Goal: Task Accomplishment & Management: Manage account settings

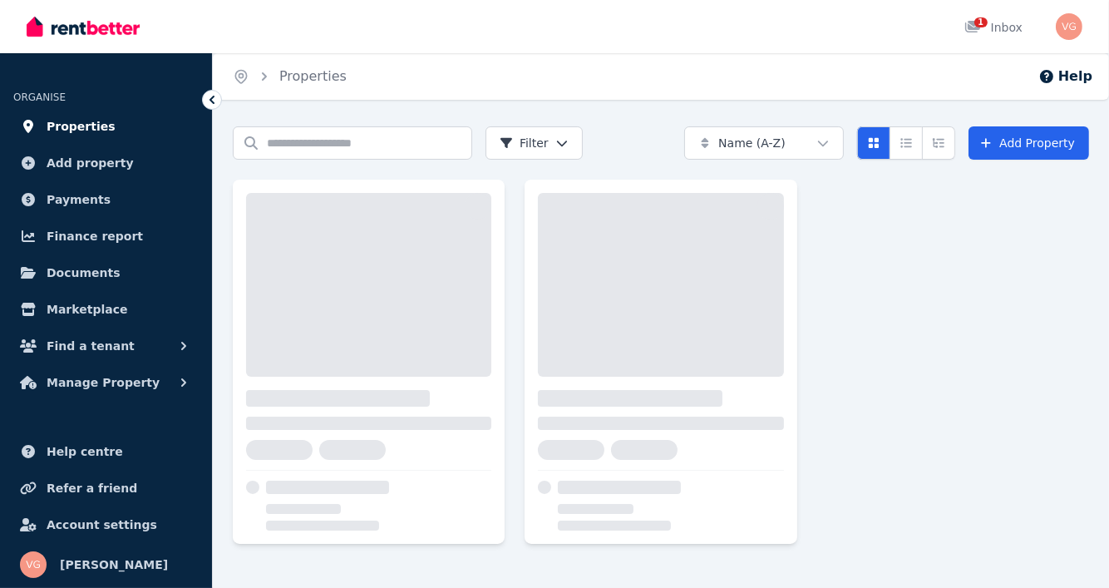
click at [75, 125] on span "Properties" at bounding box center [81, 126] width 69 height 20
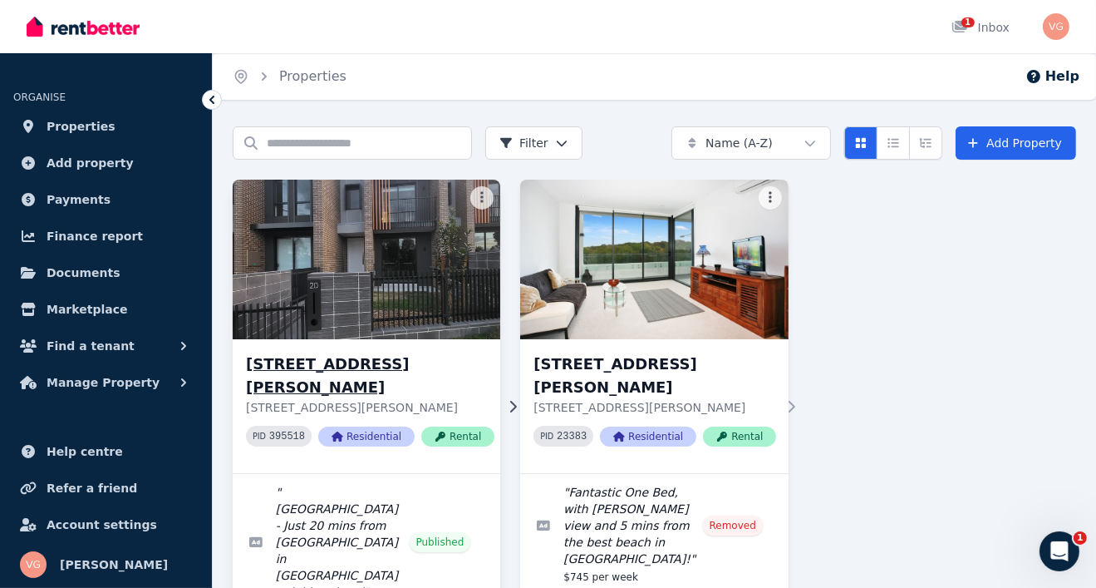
click at [278, 362] on h3 "[STREET_ADDRESS][PERSON_NAME]" at bounding box center [370, 375] width 249 height 47
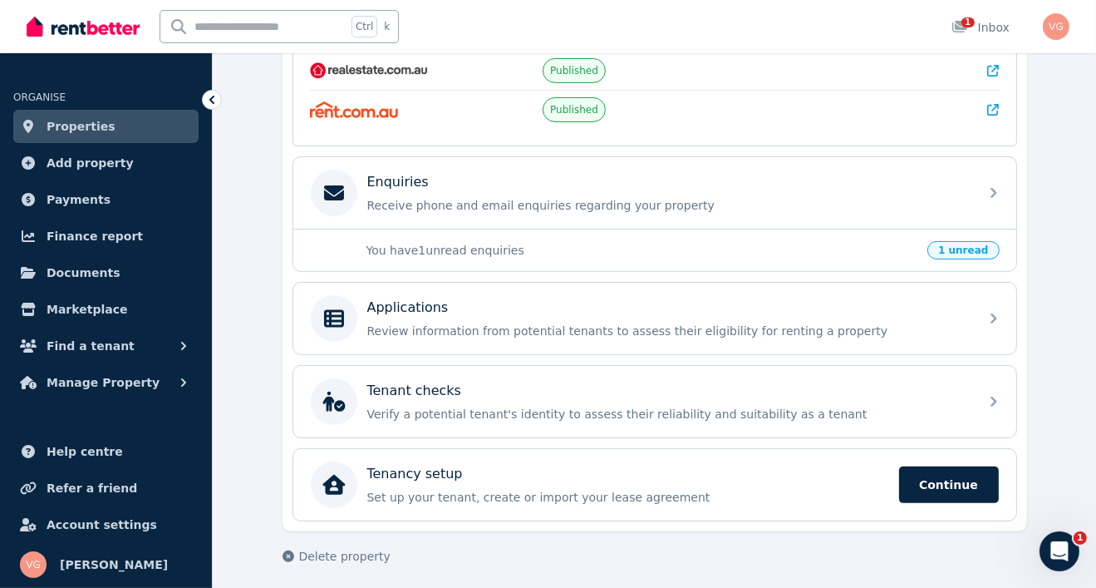
scroll to position [440, 0]
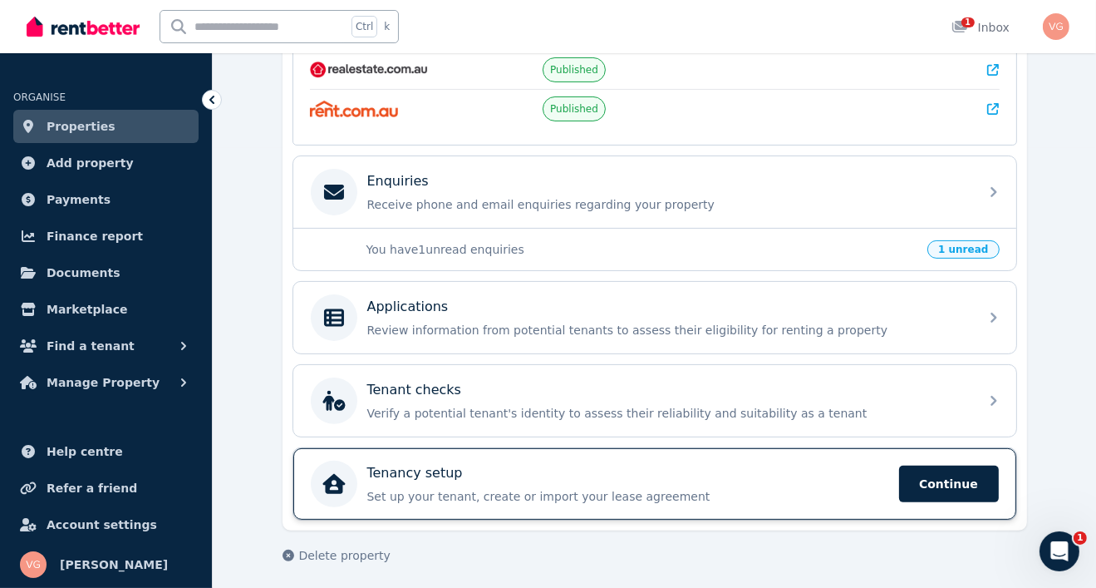
click at [492, 488] on p "Set up your tenant, create or import your lease agreement" at bounding box center [628, 496] width 522 height 17
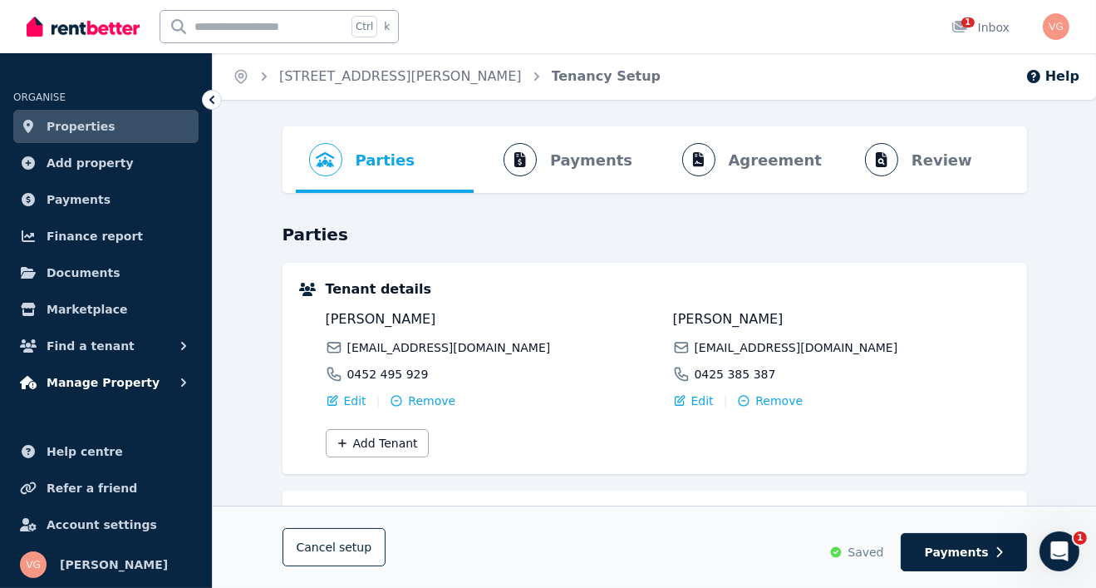
click at [106, 385] on span "Manage Property" at bounding box center [103, 382] width 113 height 20
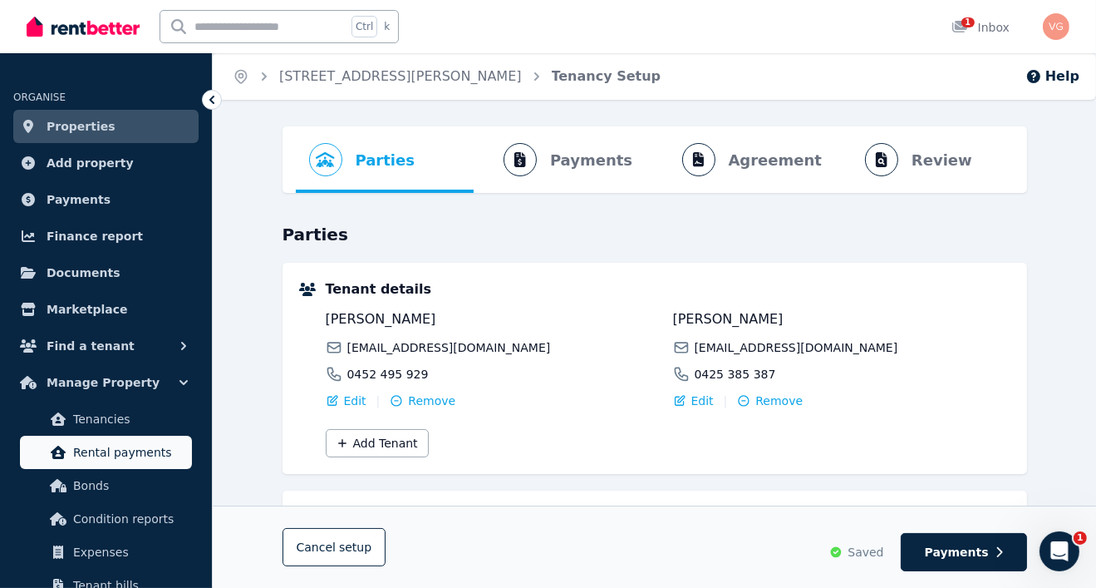
click at [94, 461] on span "Rental payments" at bounding box center [129, 452] width 112 height 20
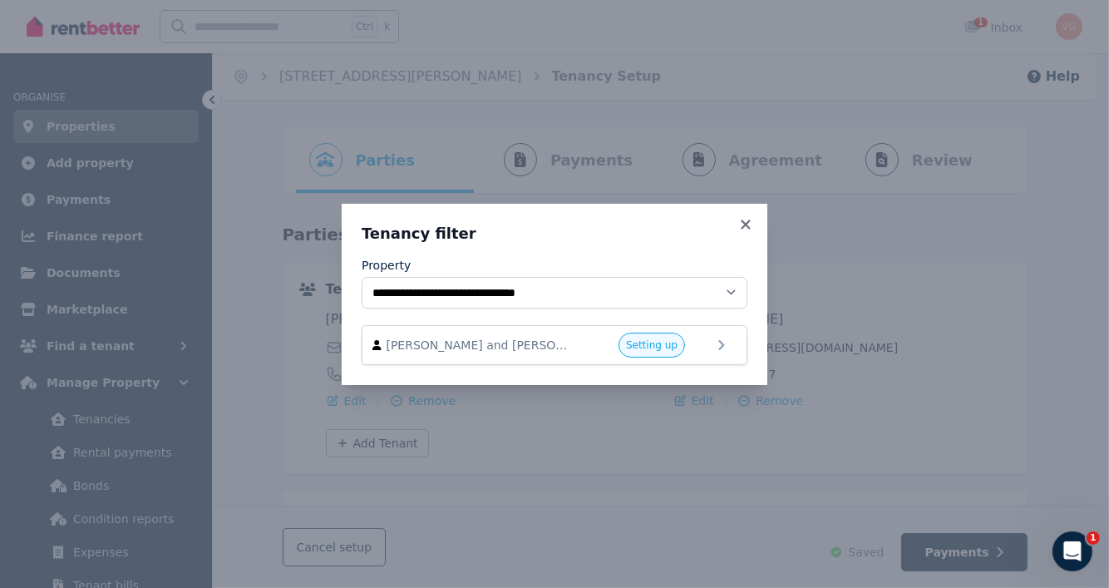
click at [66, 382] on div "**********" at bounding box center [554, 294] width 1109 height 588
drag, startPoint x: 741, startPoint y: 222, endPoint x: 892, endPoint y: 229, distance: 150.6
click at [742, 223] on icon at bounding box center [745, 224] width 17 height 15
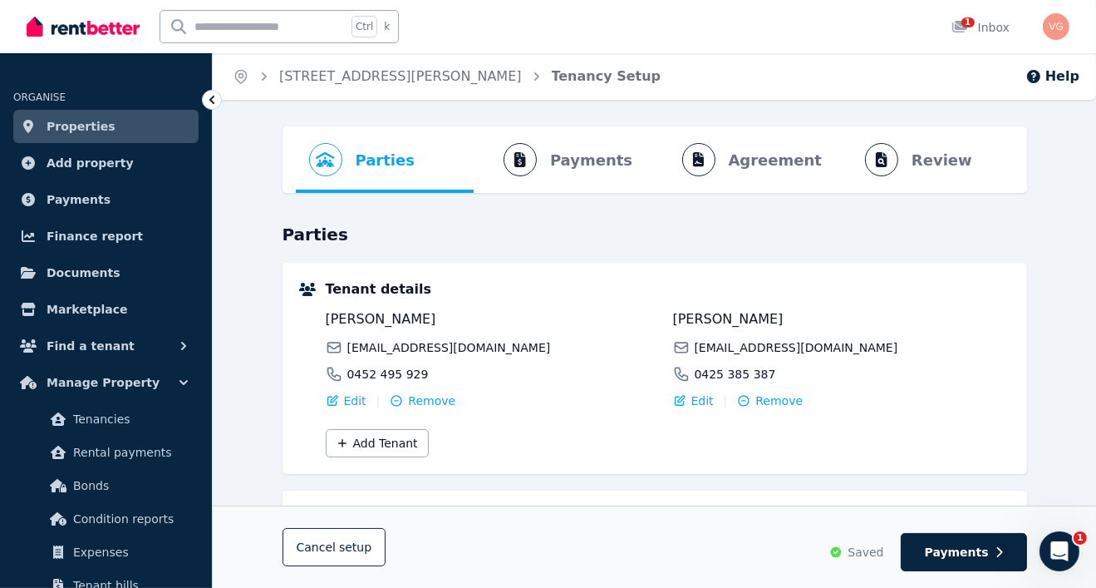
click at [708, 235] on h3 "Parties" at bounding box center [655, 234] width 745 height 23
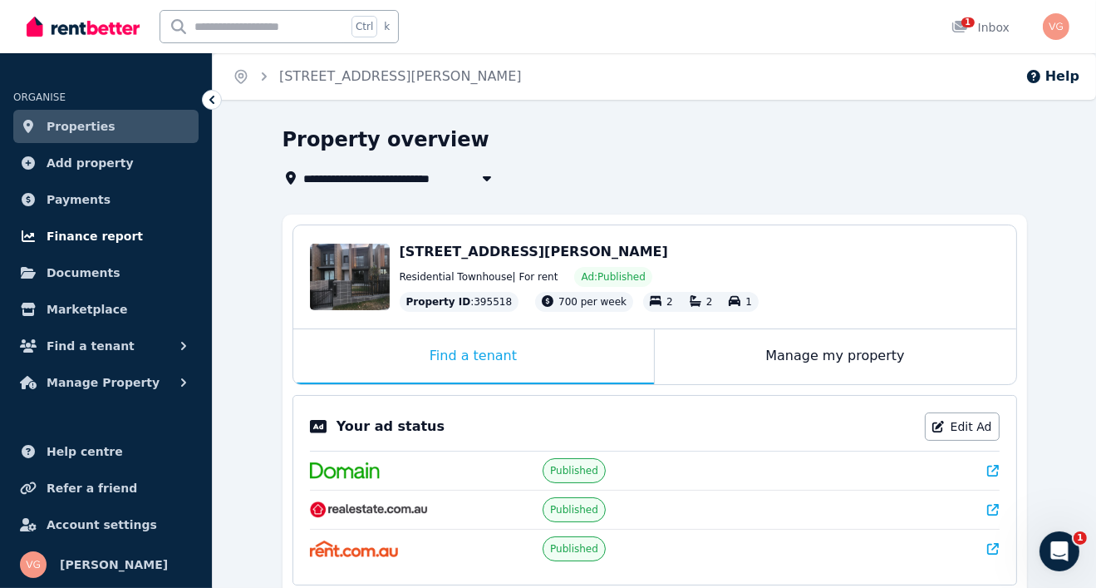
click at [81, 223] on link "Finance report" at bounding box center [105, 235] width 185 height 33
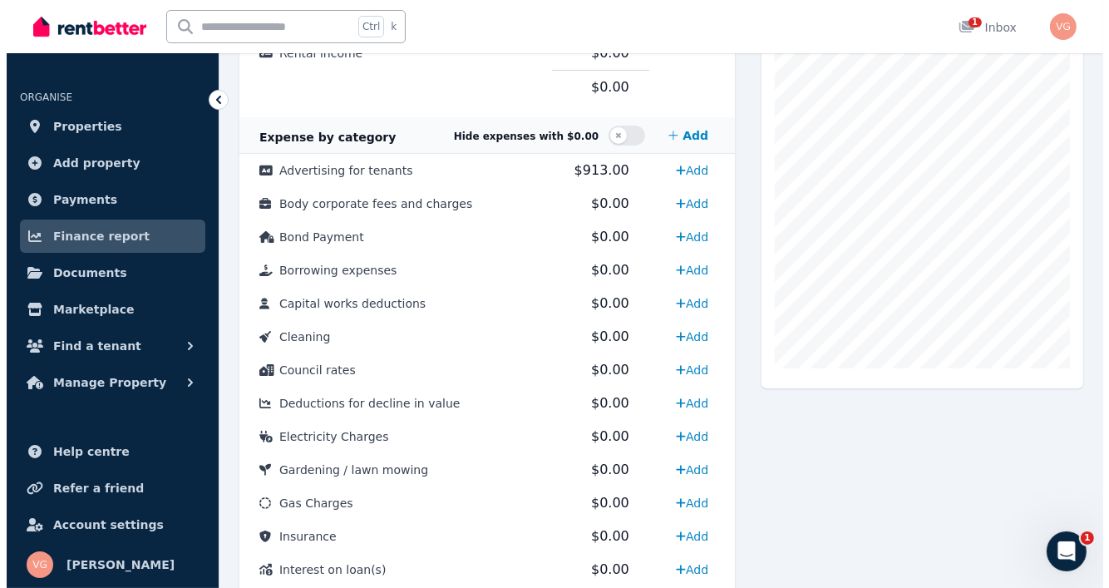
scroll to position [415, 0]
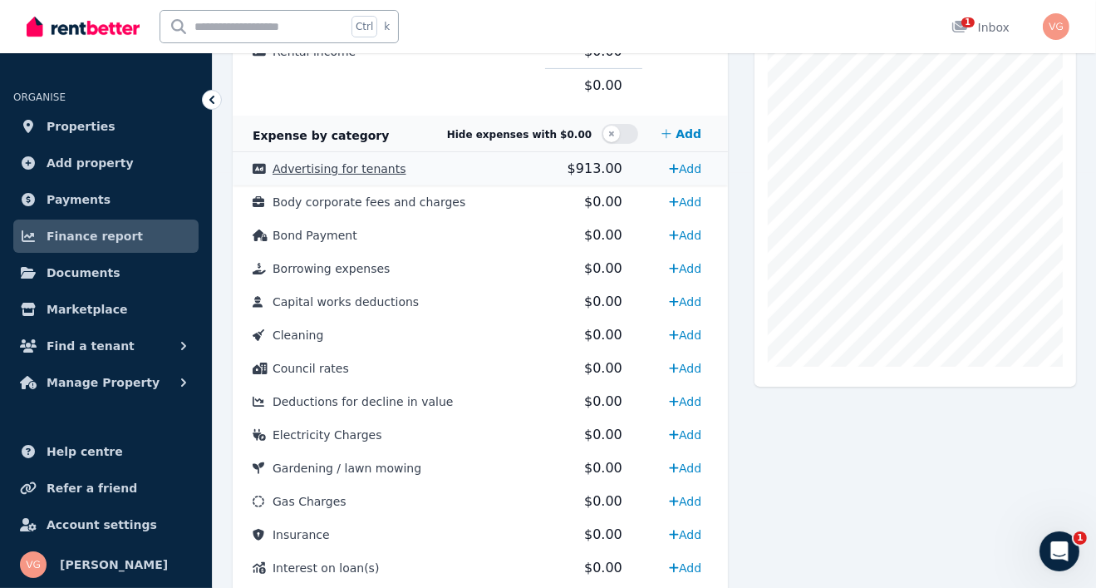
click at [342, 168] on span "Advertising for tenants" at bounding box center [340, 168] width 134 height 13
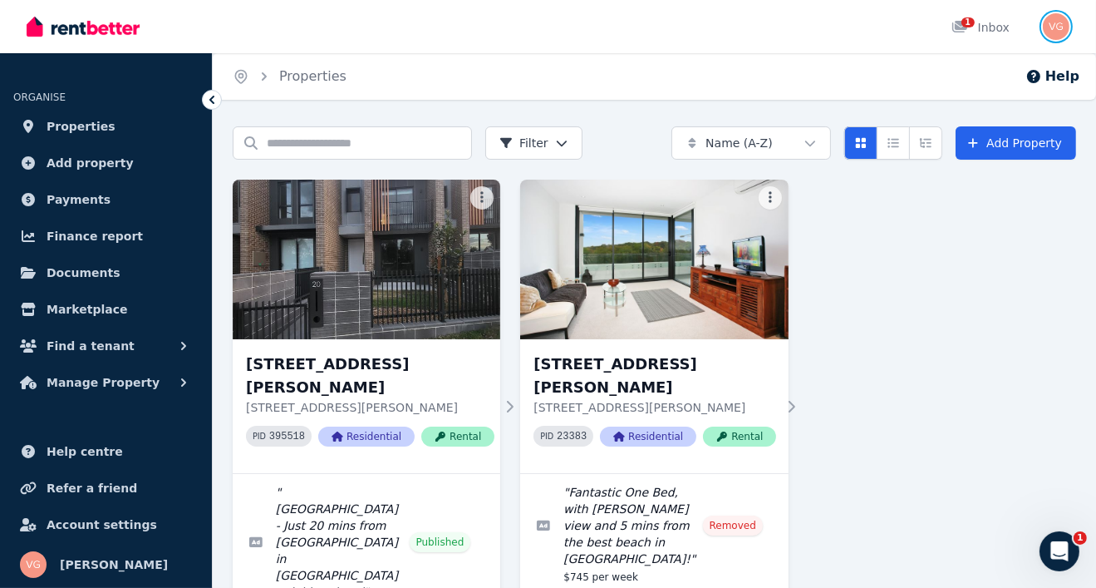
click at [1057, 28] on img "button" at bounding box center [1056, 26] width 27 height 27
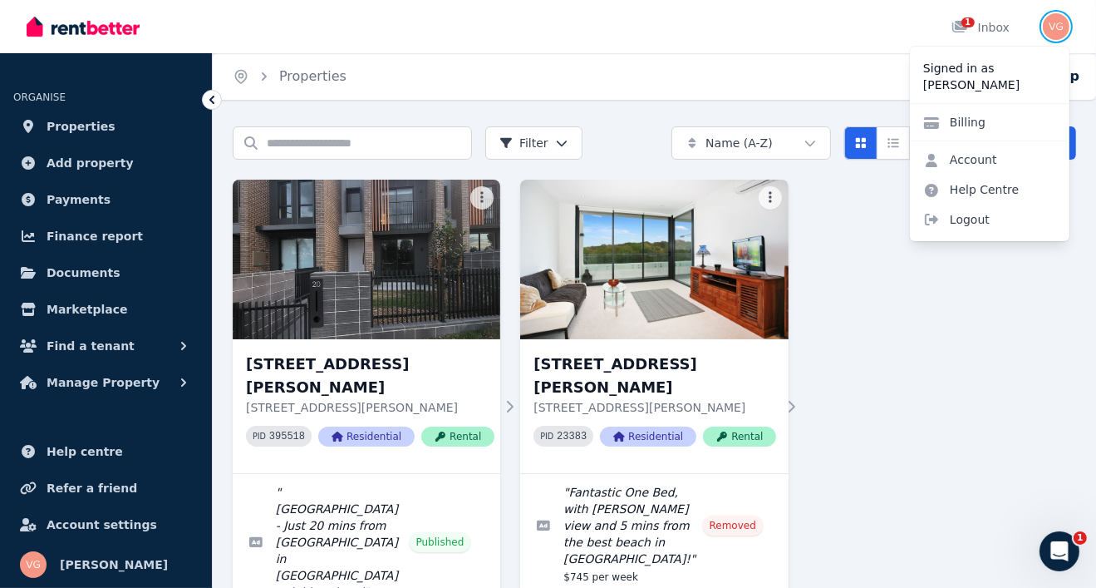
click at [1055, 24] on img "button" at bounding box center [1056, 26] width 27 height 27
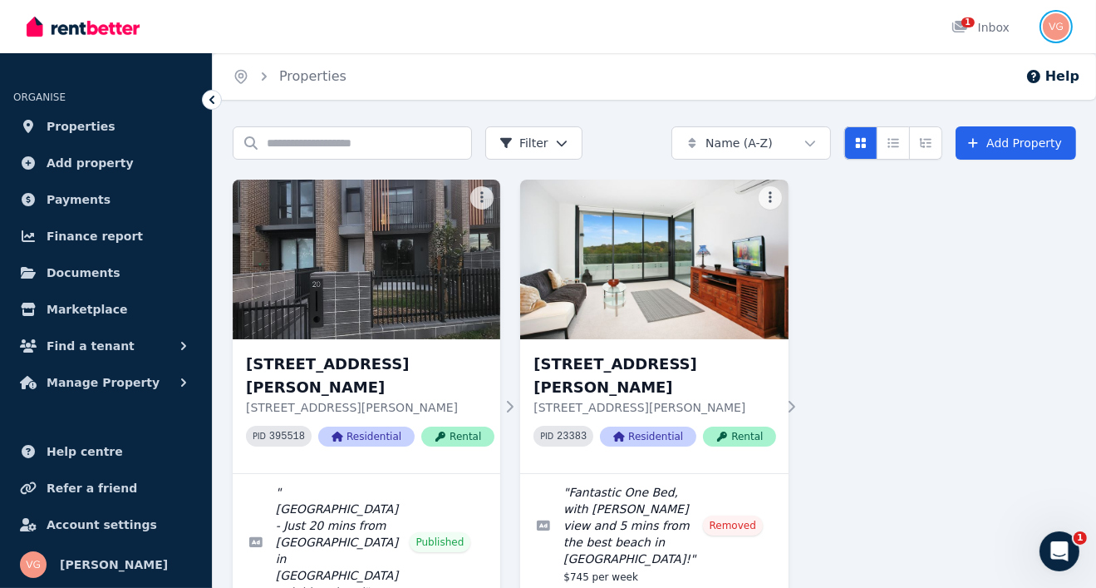
click at [1066, 27] on img "button" at bounding box center [1056, 26] width 27 height 27
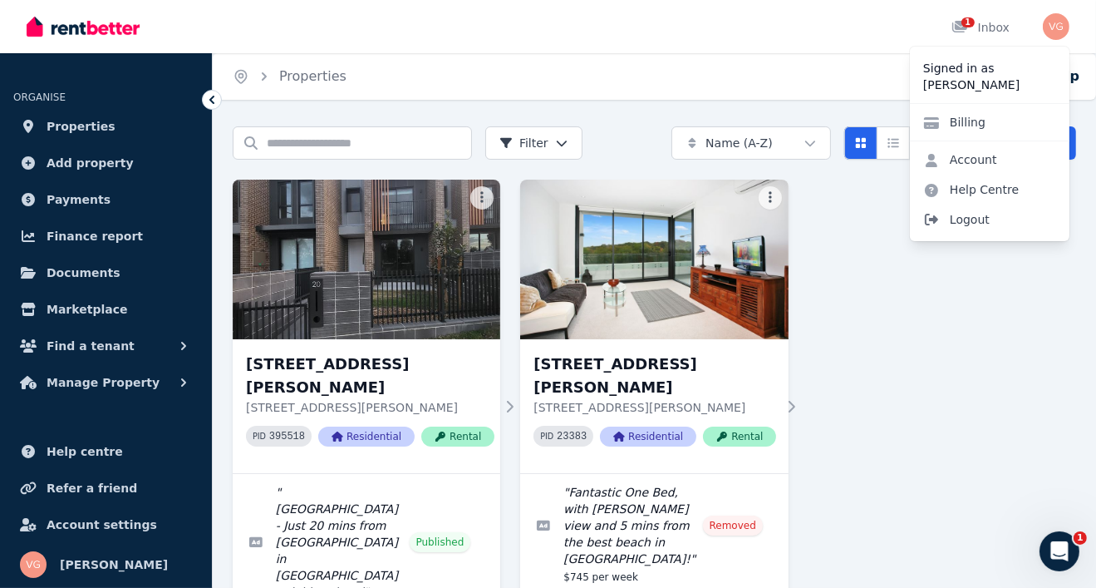
click at [974, 226] on span "Logout" at bounding box center [990, 219] width 160 height 30
